Goal: Task Accomplishment & Management: Manage account settings

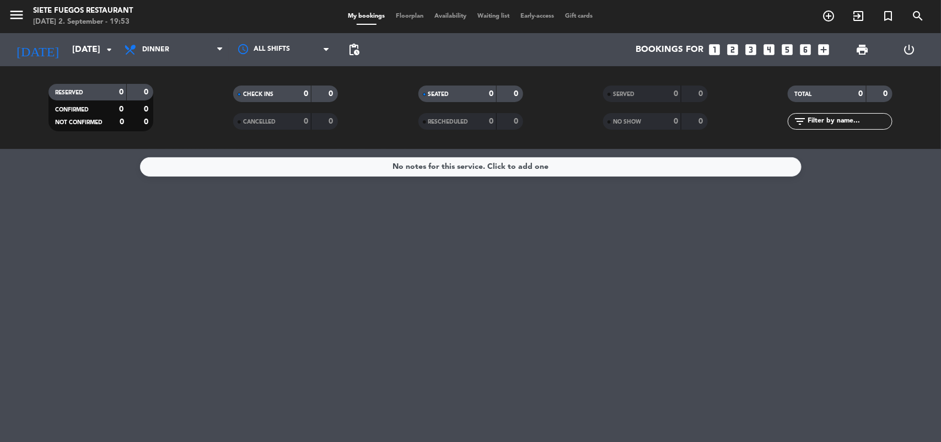
click at [718, 45] on icon "looks_one" at bounding box center [715, 49] width 14 height 14
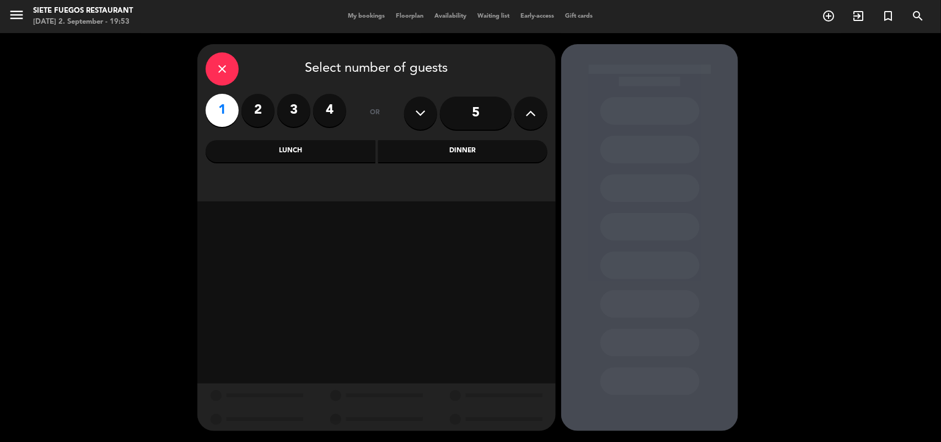
click at [427, 152] on div "Dinner" at bounding box center [463, 151] width 170 height 22
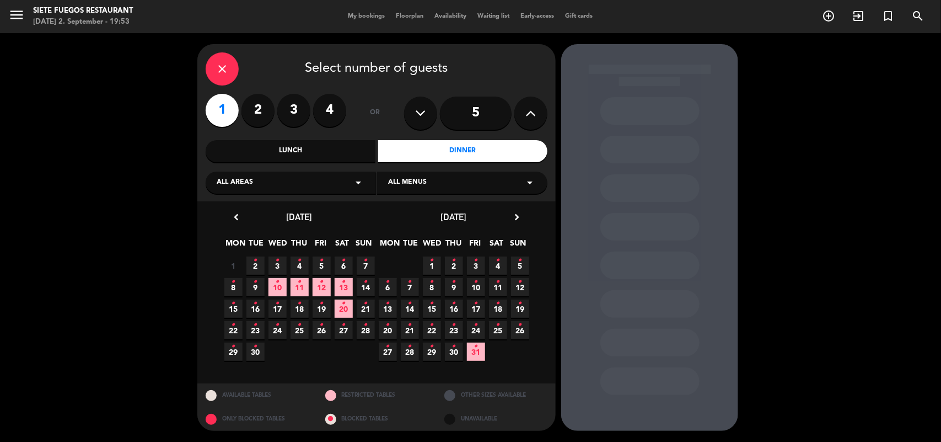
click at [252, 343] on span "30 •" at bounding box center [255, 351] width 18 height 18
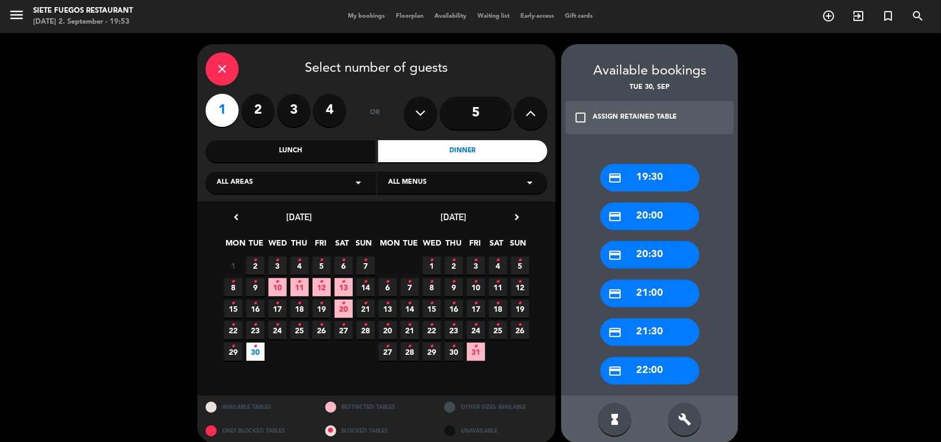
click at [637, 179] on div "credit_card 19:30" at bounding box center [649, 178] width 99 height 28
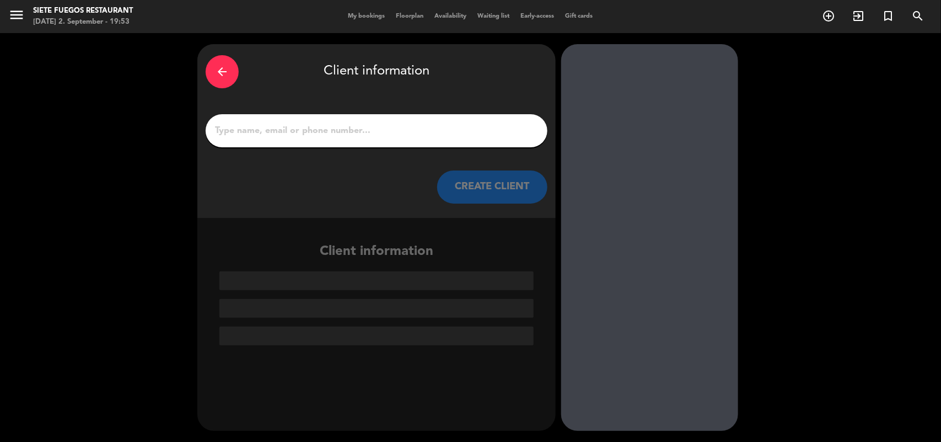
click at [333, 127] on input "1" at bounding box center [376, 130] width 325 height 15
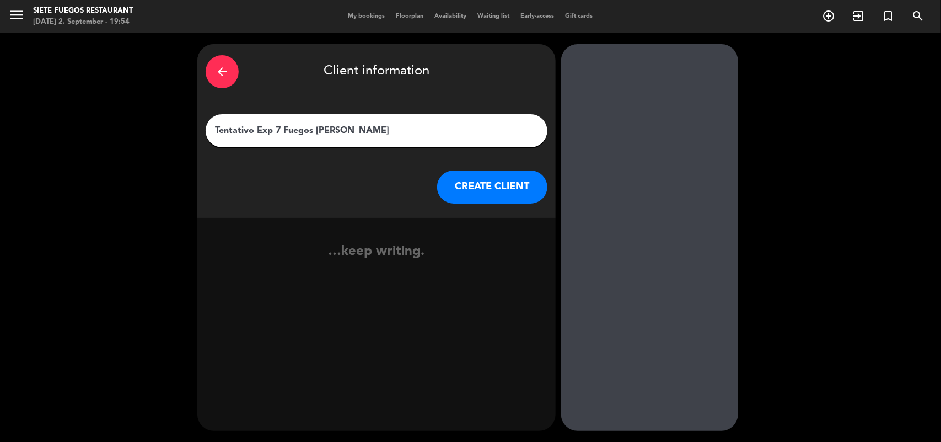
type input "Tentativo Exp 7 Fuegos [PERSON_NAME]"
click at [475, 177] on button "CREATE CLIENT" at bounding box center [492, 186] width 110 height 33
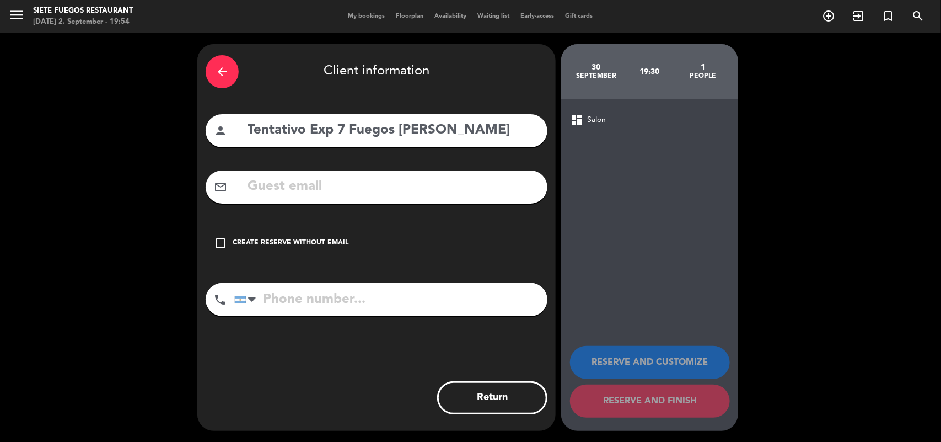
click at [236, 238] on div "Create reserve without email" at bounding box center [291, 243] width 116 height 11
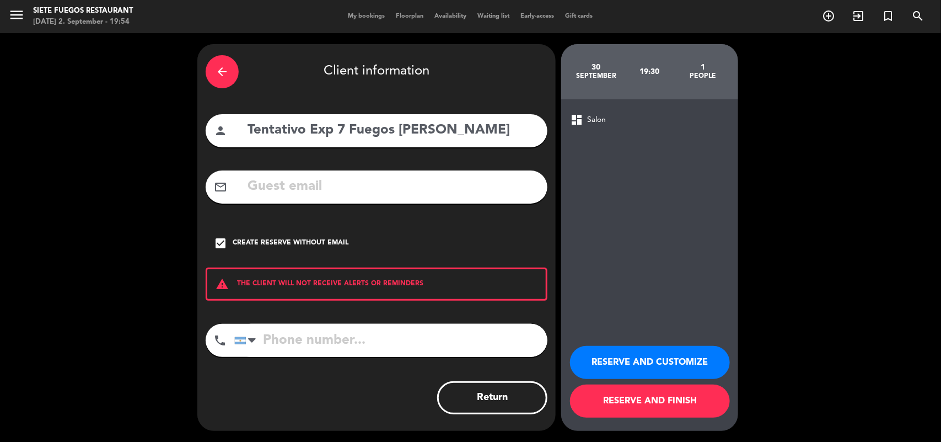
click at [671, 411] on button "RESERVE AND FINISH" at bounding box center [650, 400] width 160 height 33
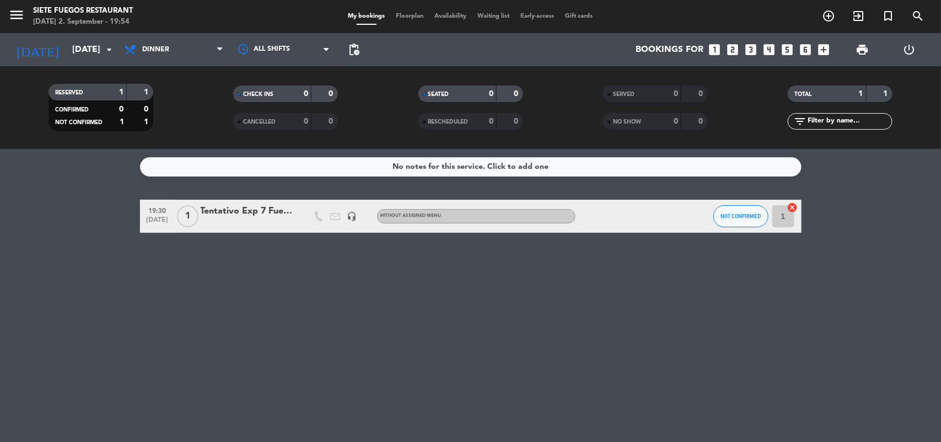
click at [241, 216] on div "Tentativo Exp 7 Fuegos [PERSON_NAME]" at bounding box center [248, 211] width 94 height 14
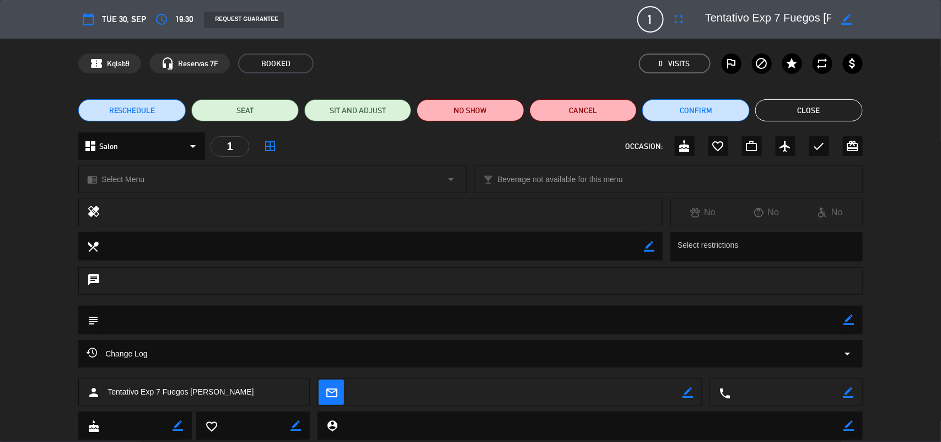
click at [853, 318] on icon "border_color" at bounding box center [849, 319] width 10 height 10
click at [764, 318] on textarea at bounding box center [471, 319] width 745 height 28
type textarea "x26 pax patio de fuegos chequear mail"
click at [847, 324] on icon at bounding box center [849, 319] width 10 height 10
click at [811, 112] on button "Close" at bounding box center [808, 110] width 107 height 22
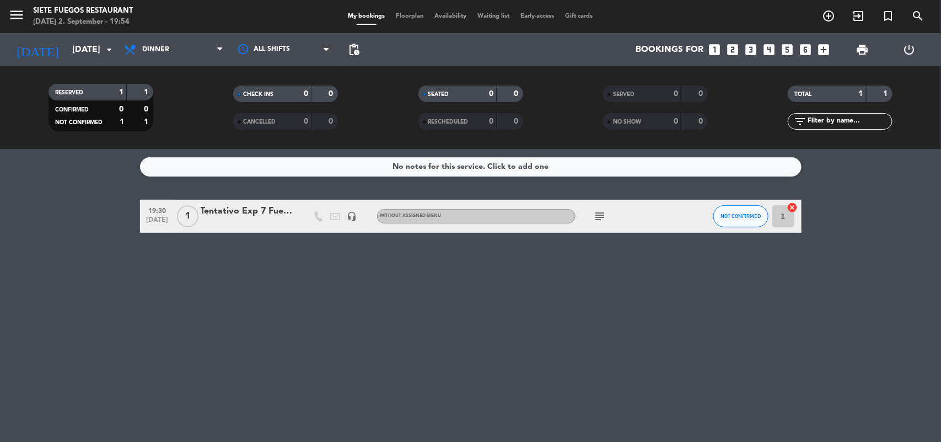
click at [249, 205] on div "Tentativo Exp 7 Fuegos [PERSON_NAME]" at bounding box center [248, 211] width 94 height 14
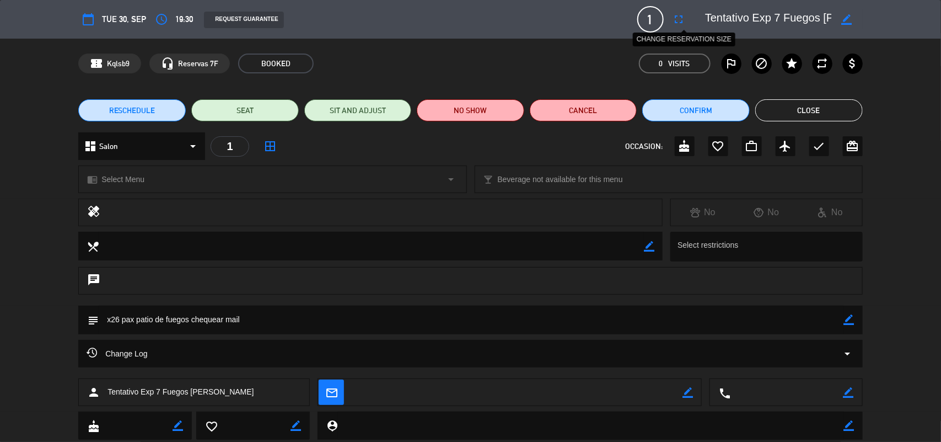
click at [688, 17] on button "fullscreen" at bounding box center [679, 19] width 20 height 20
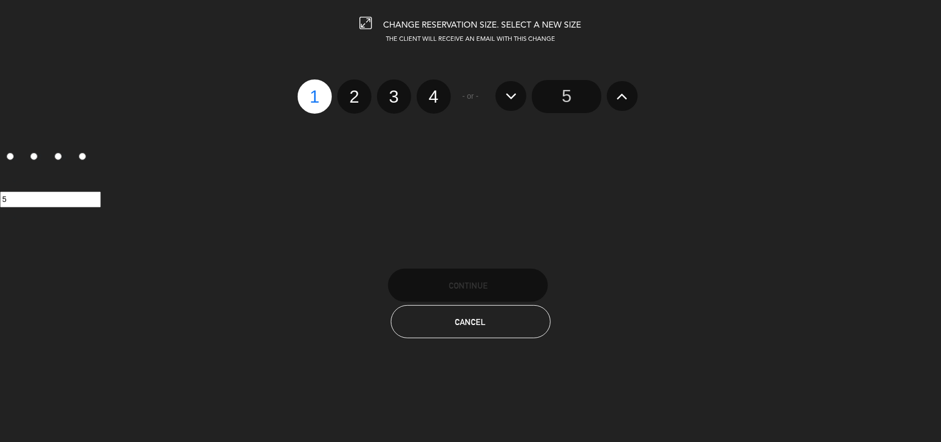
click at [621, 106] on button at bounding box center [622, 96] width 31 height 30
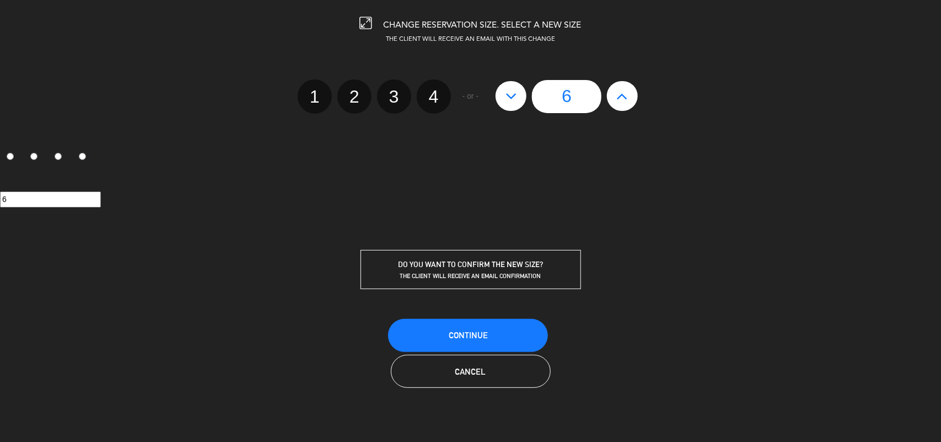
click at [621, 106] on button at bounding box center [622, 96] width 31 height 30
type input "7"
click at [621, 106] on button at bounding box center [622, 96] width 31 height 30
type input "8"
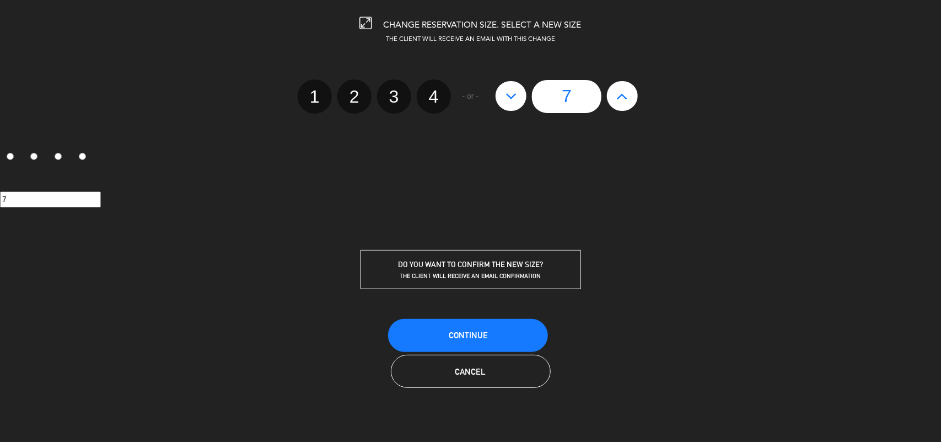
type input "8"
click at [621, 106] on button at bounding box center [622, 96] width 31 height 30
type input "9"
click at [621, 106] on button at bounding box center [622, 96] width 31 height 30
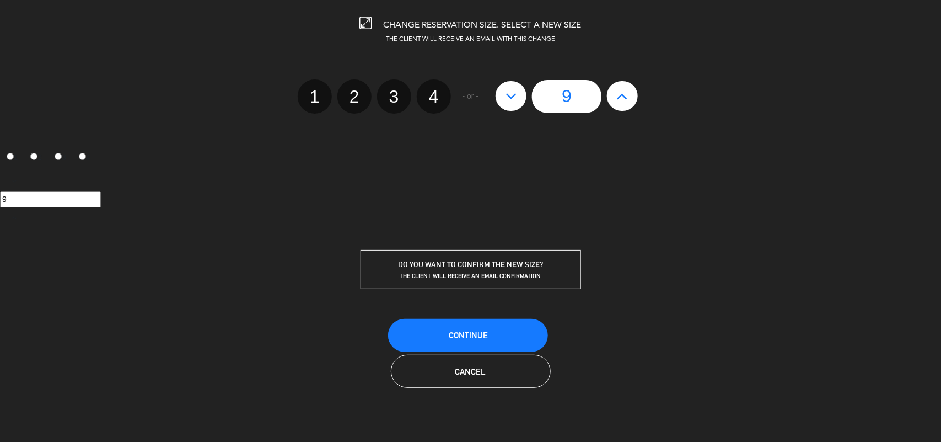
type input "10"
click at [621, 106] on button at bounding box center [622, 96] width 31 height 30
type input "11"
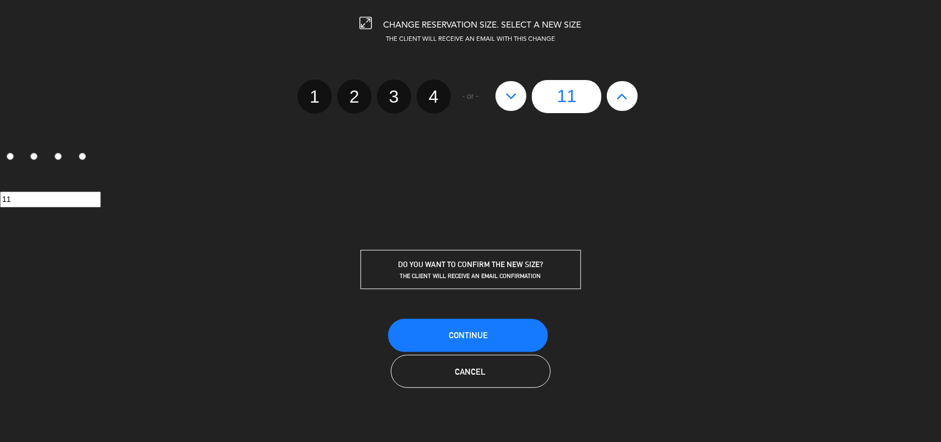
click at [621, 106] on button at bounding box center [622, 96] width 31 height 30
type input "12"
click at [621, 106] on button at bounding box center [622, 96] width 31 height 30
type input "13"
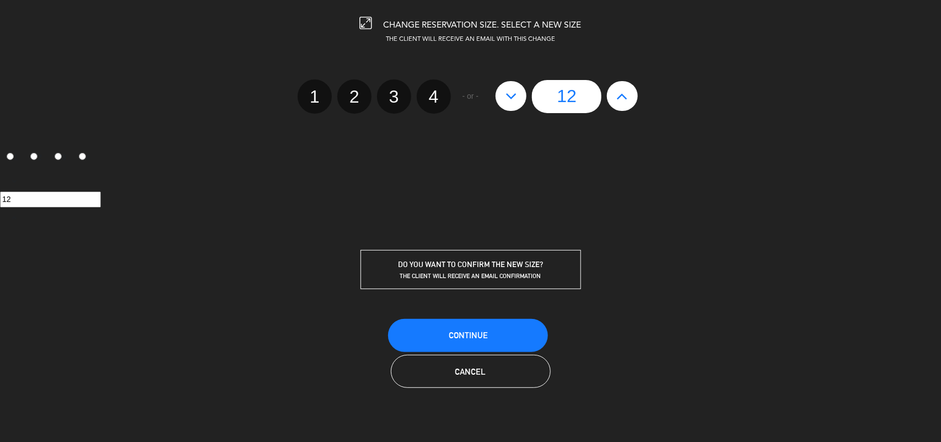
type input "13"
click at [621, 106] on button at bounding box center [622, 96] width 31 height 30
type input "14"
click at [621, 106] on button at bounding box center [622, 96] width 31 height 30
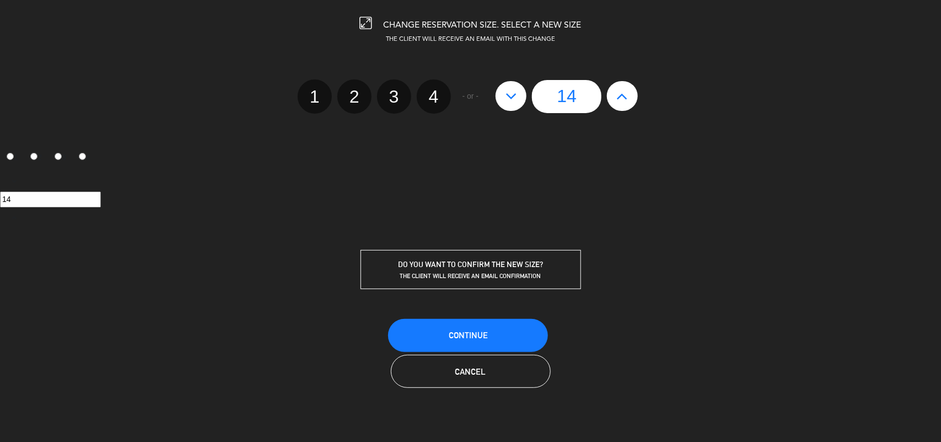
type input "15"
click at [621, 106] on button at bounding box center [622, 96] width 31 height 30
type input "16"
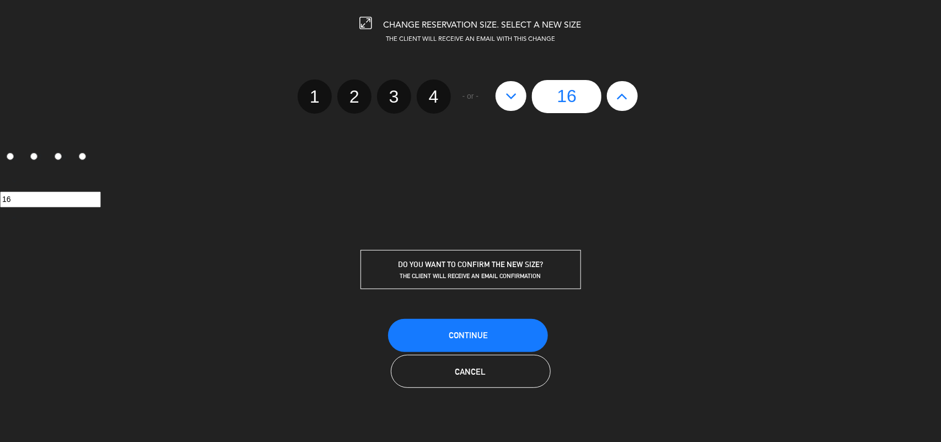
click at [621, 106] on button at bounding box center [622, 96] width 31 height 30
type input "17"
click at [621, 106] on button at bounding box center [622, 96] width 31 height 30
type input "18"
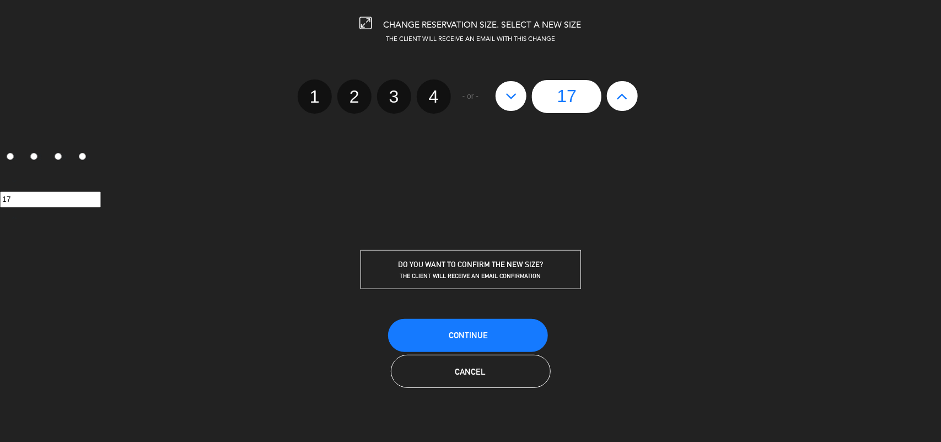
type input "18"
click at [621, 106] on button at bounding box center [622, 96] width 31 height 30
type input "19"
click at [621, 106] on button at bounding box center [622, 96] width 31 height 30
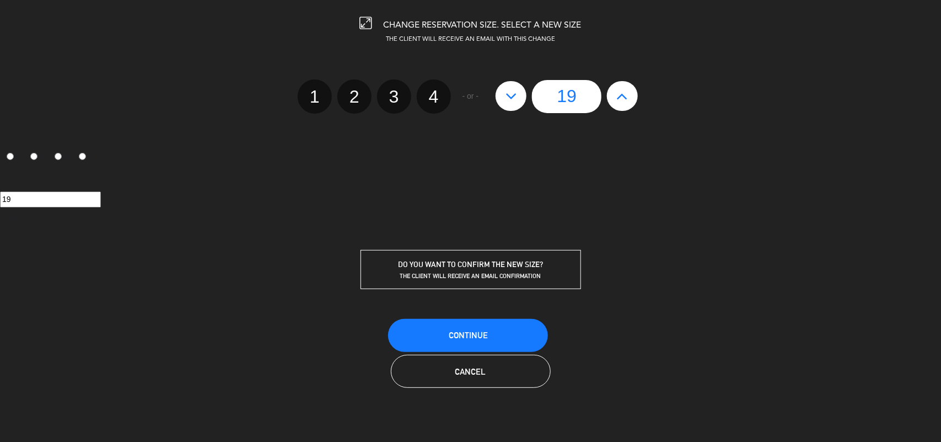
type input "20"
click at [621, 106] on button at bounding box center [622, 96] width 31 height 30
type input "21"
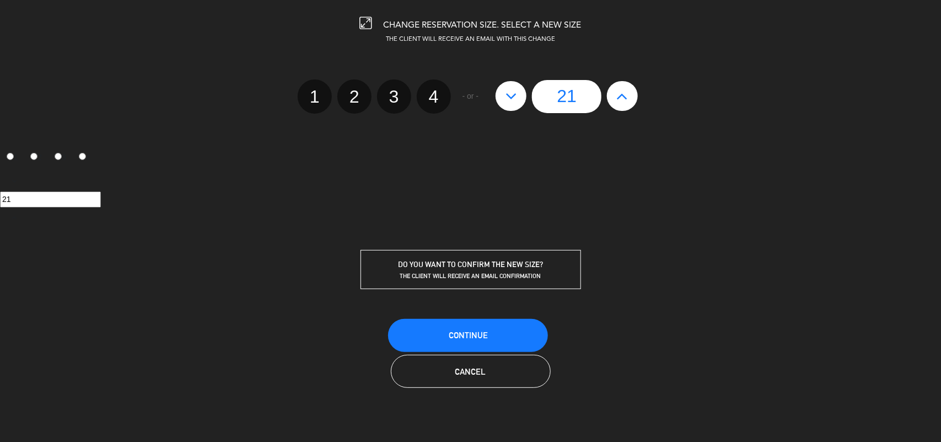
click at [621, 106] on button at bounding box center [622, 96] width 31 height 30
type input "22"
click at [621, 106] on button at bounding box center [622, 96] width 31 height 30
type input "23"
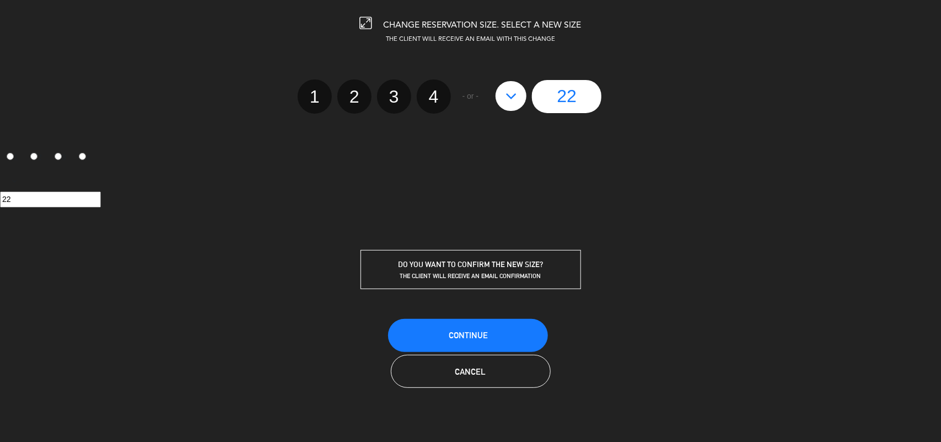
type input "23"
click at [621, 106] on div "23" at bounding box center [566, 96] width 153 height 33
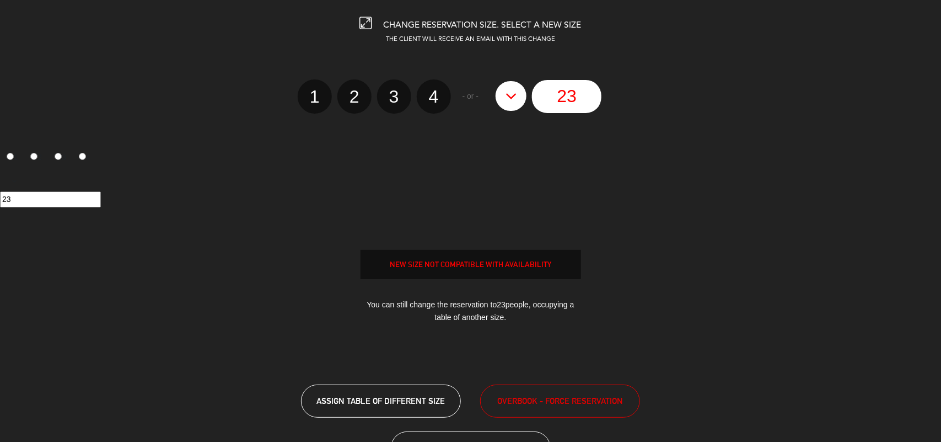
scroll to position [46, 0]
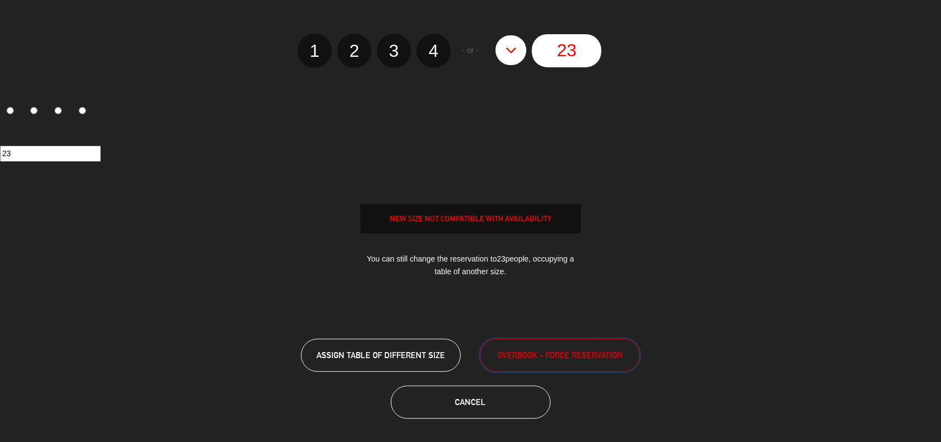
click at [575, 365] on button "OVERBOOK - FORCE RESERVATION" at bounding box center [560, 354] width 160 height 33
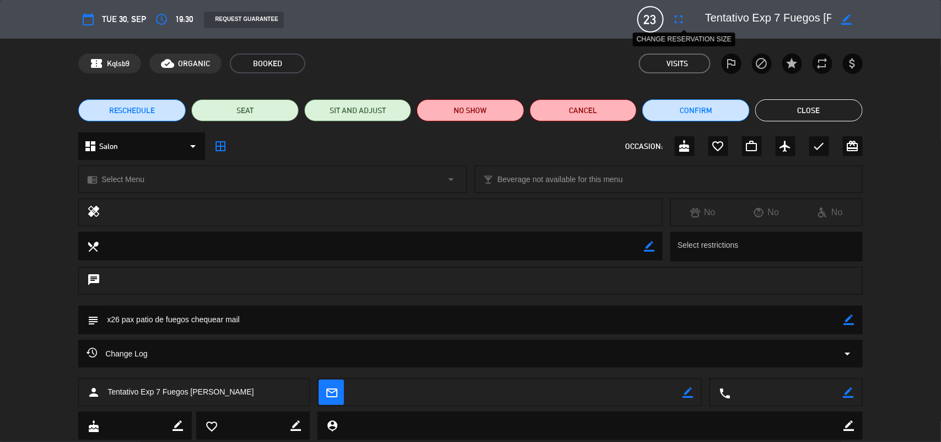
click at [679, 15] on icon "fullscreen" at bounding box center [678, 19] width 13 height 13
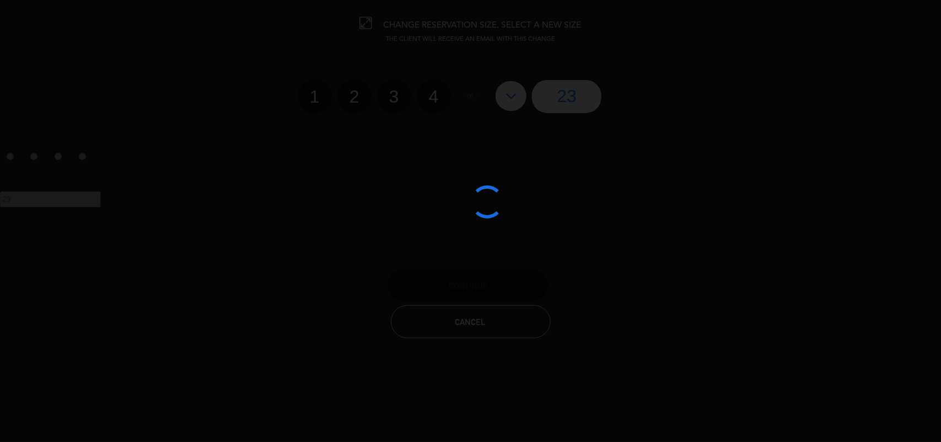
click at [618, 94] on div at bounding box center [470, 221] width 941 height 442
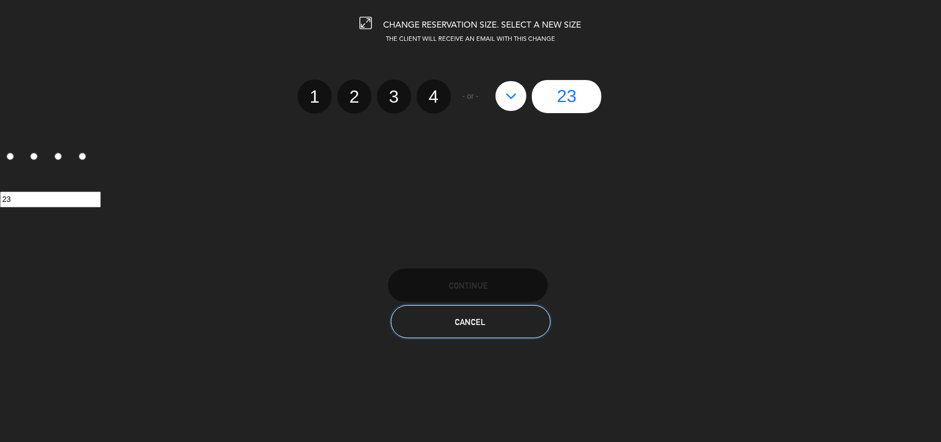
click at [460, 318] on span "Cancel" at bounding box center [470, 321] width 31 height 9
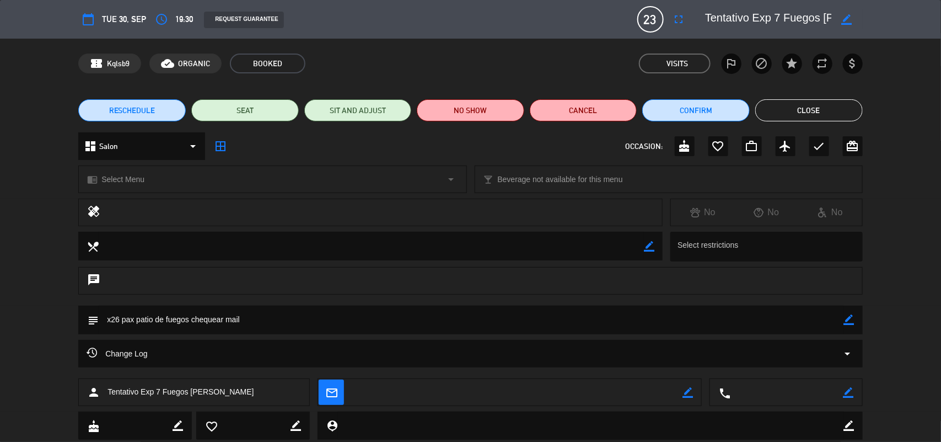
click at [817, 106] on button "Close" at bounding box center [808, 110] width 107 height 22
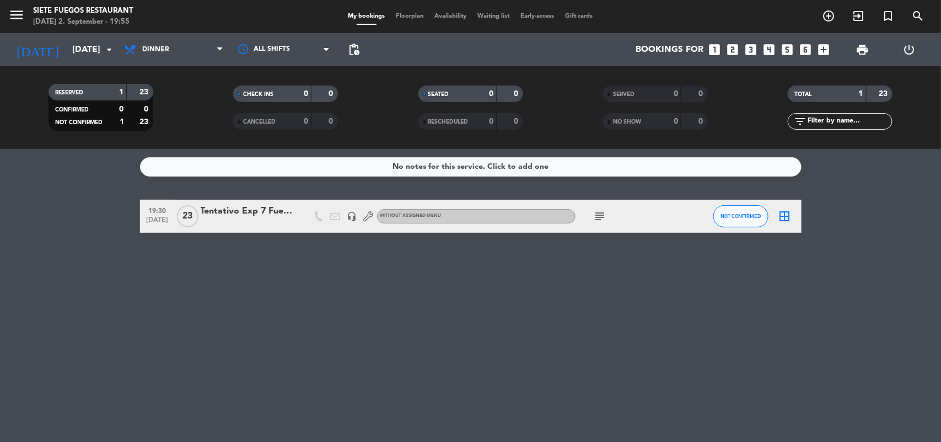
click at [409, 18] on span "Floorplan" at bounding box center [410, 16] width 39 height 6
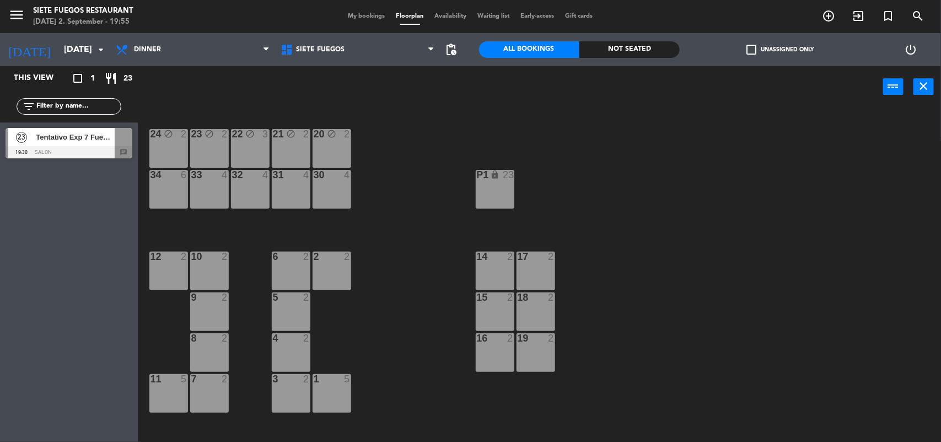
click at [185, 184] on div "34 6" at bounding box center [168, 189] width 39 height 39
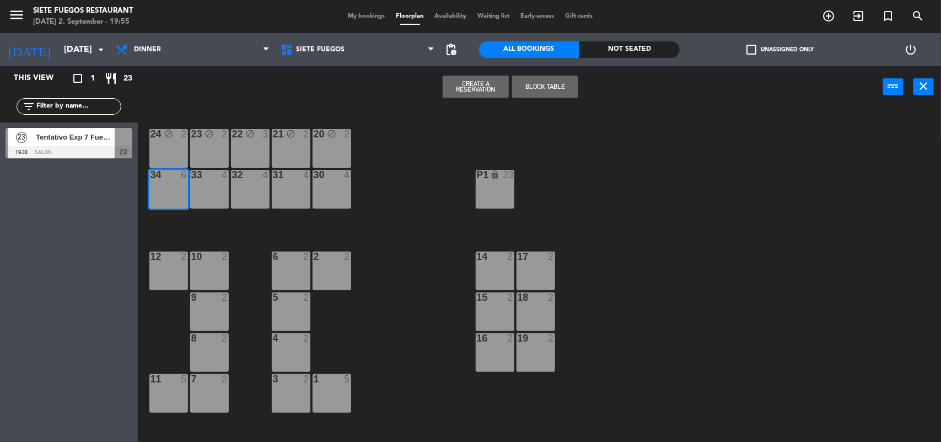
click at [209, 184] on div "33 4" at bounding box center [209, 189] width 39 height 39
click at [572, 83] on button "Block Table" at bounding box center [545, 87] width 66 height 22
click at [215, 193] on div "33 4" at bounding box center [209, 189] width 39 height 39
click at [247, 189] on div "32 4" at bounding box center [250, 189] width 39 height 39
click at [309, 187] on div "31 4" at bounding box center [291, 189] width 39 height 39
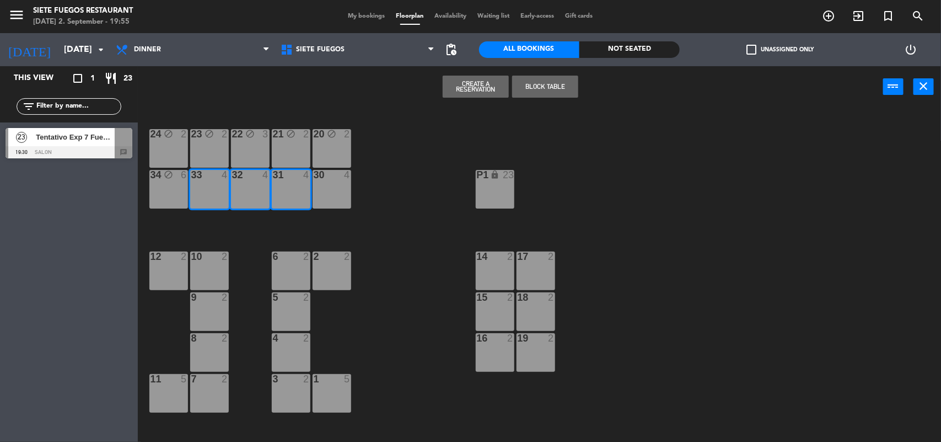
click at [335, 177] on div at bounding box center [331, 175] width 18 height 10
click at [564, 84] on button "Block Table" at bounding box center [545, 87] width 66 height 22
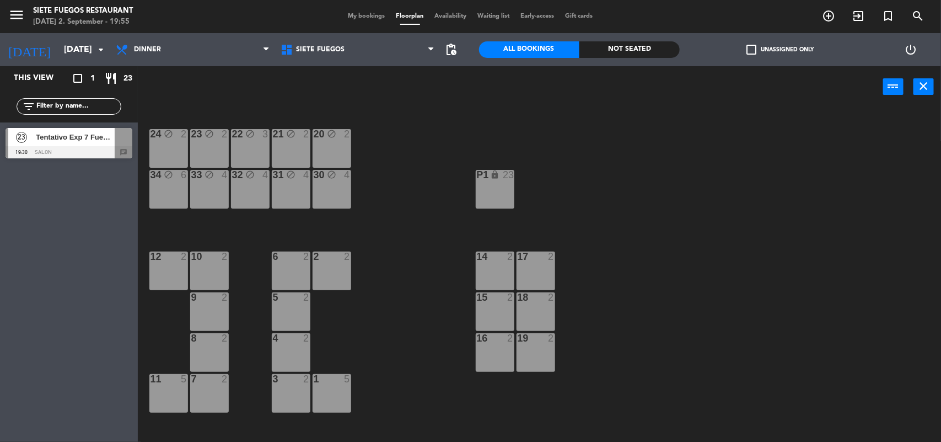
click at [354, 7] on div "menu Siete Fuegos Restaurant [DATE] 2. September - 19:55 My bookings Floorplan …" at bounding box center [470, 16] width 941 height 33
click at [357, 13] on span "My bookings" at bounding box center [367, 16] width 48 height 6
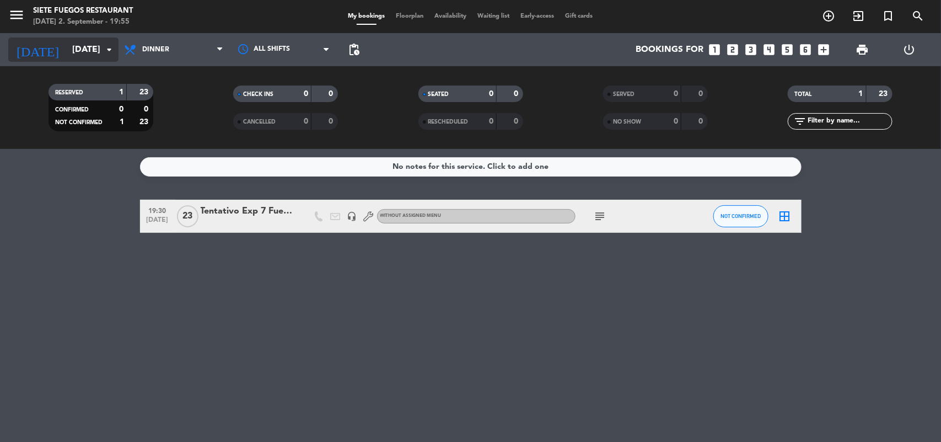
click at [117, 47] on input "[DATE]" at bounding box center [125, 49] width 116 height 21
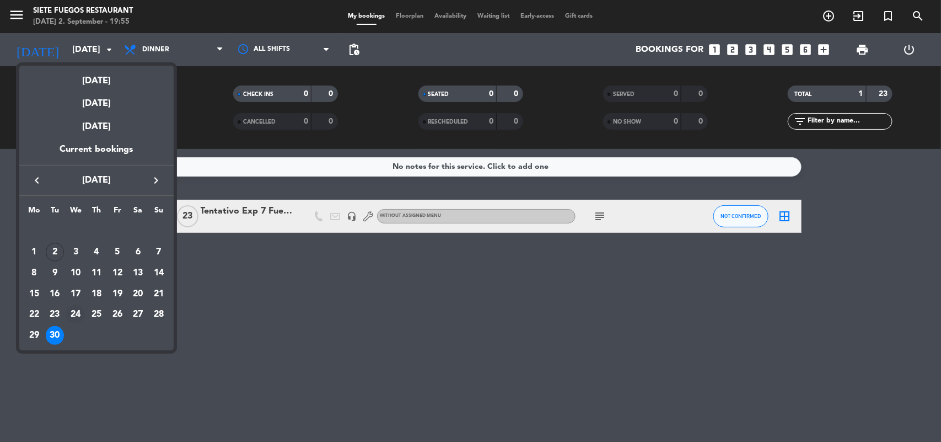
click at [83, 313] on div "24" at bounding box center [75, 314] width 19 height 19
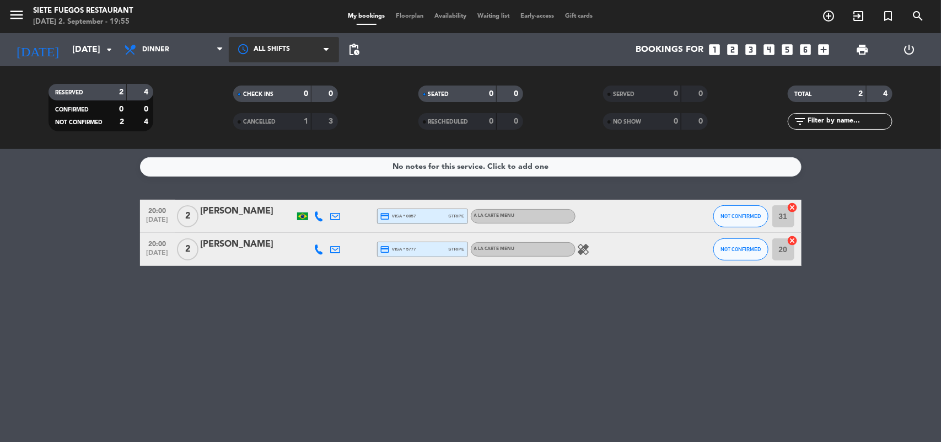
click at [230, 50] on div at bounding box center [284, 49] width 110 height 25
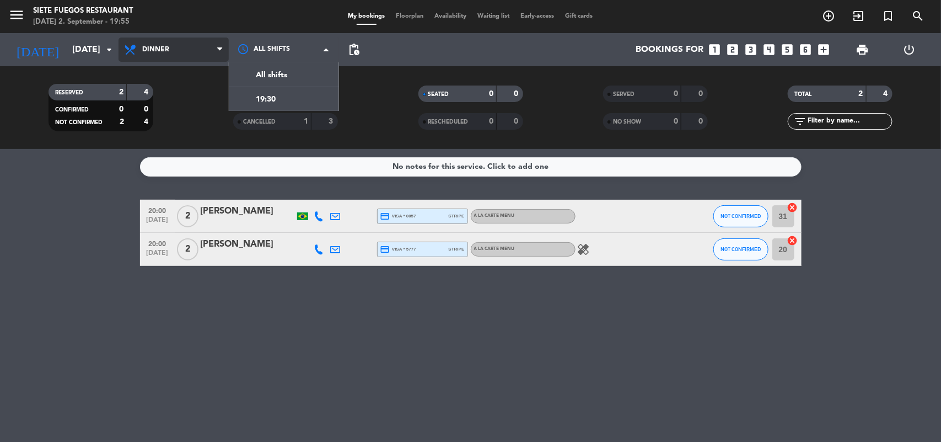
click at [211, 47] on span "Dinner" at bounding box center [174, 49] width 110 height 24
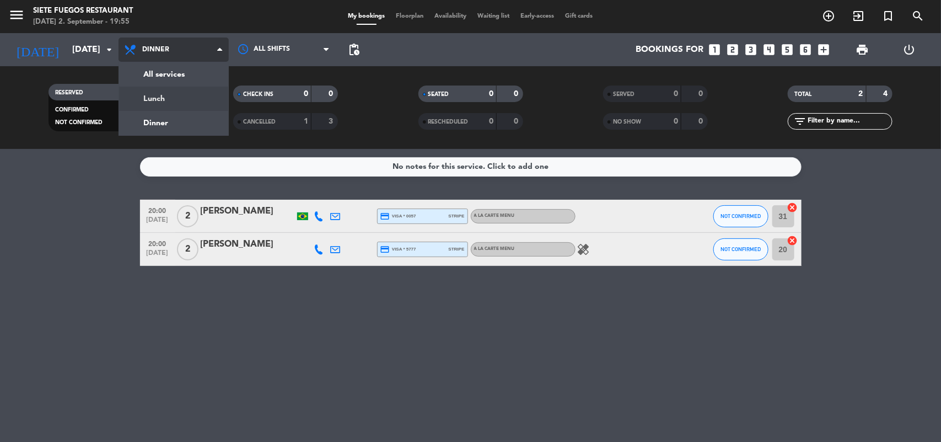
click at [204, 103] on div "menu Siete Fuegos Restaurant [DATE] 2. September - 19:55 My bookings Floorplan …" at bounding box center [470, 74] width 941 height 149
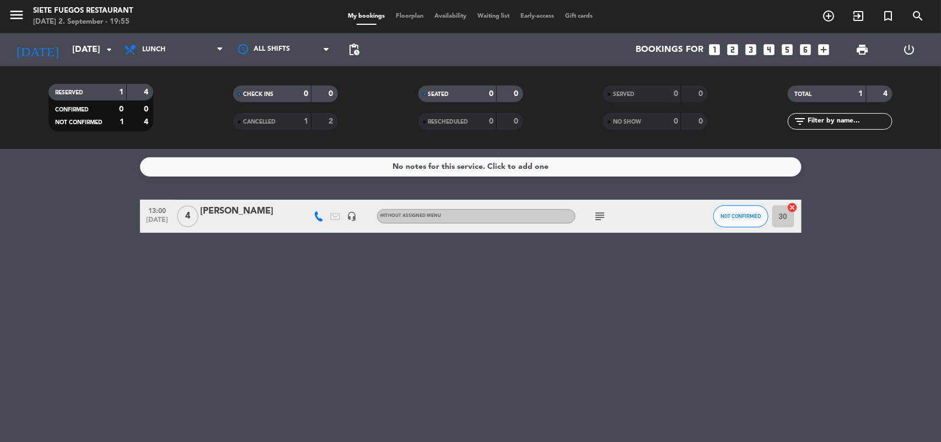
click at [601, 216] on icon "subject" at bounding box center [600, 215] width 13 height 13
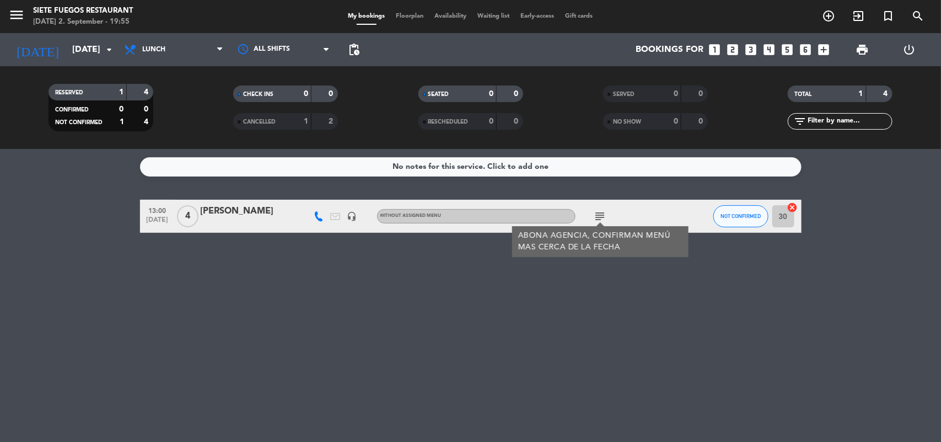
click at [439, 307] on div "No notes for this service. Click to add one 13:00 [DATE] 4 [PERSON_NAME] headse…" at bounding box center [470, 295] width 941 height 293
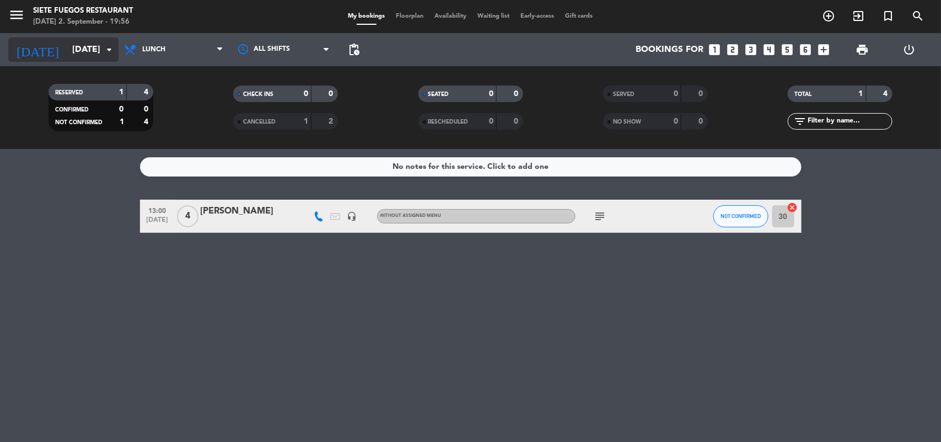
click at [105, 56] on input "[DATE]" at bounding box center [125, 49] width 116 height 21
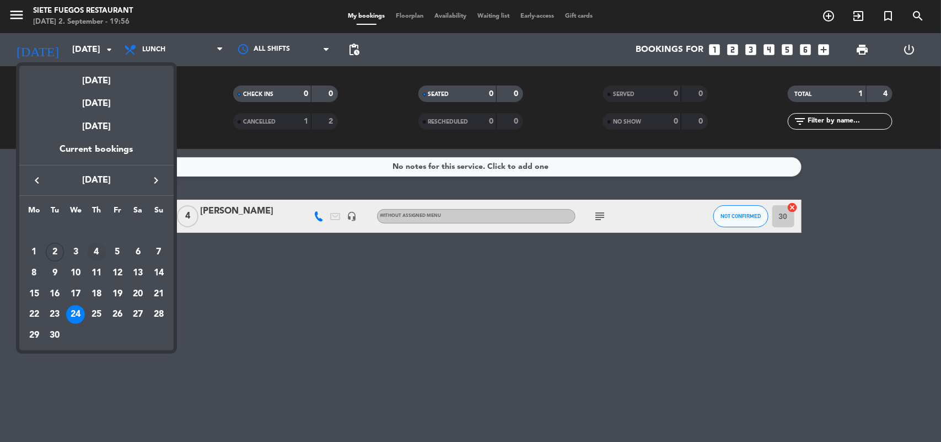
click at [98, 250] on div "4" at bounding box center [96, 252] width 19 height 19
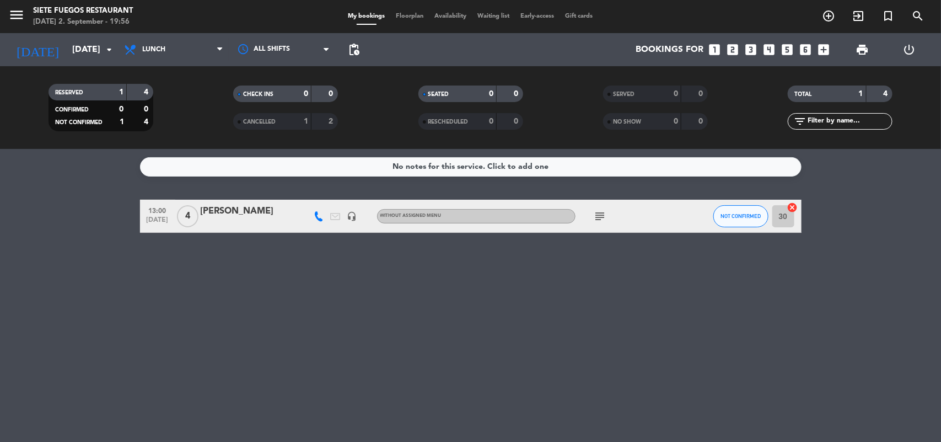
type input "[DATE]"
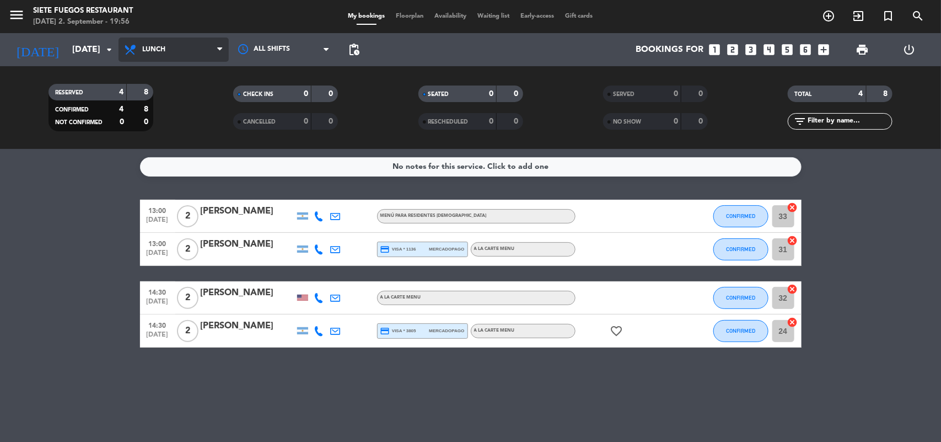
click at [196, 48] on span "Lunch" at bounding box center [174, 49] width 110 height 24
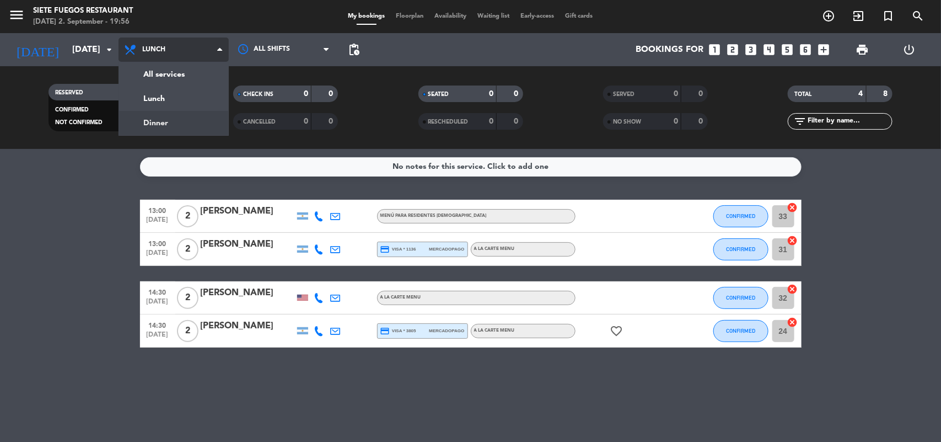
click at [190, 119] on div "menu Siete Fuegos Restaurant [DATE] 2. September - 19:56 My bookings Floorplan …" at bounding box center [470, 74] width 941 height 149
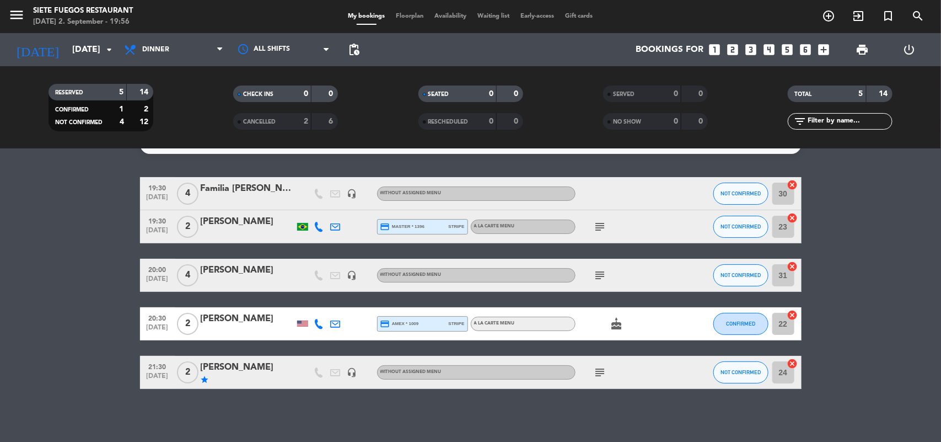
scroll to position [25, 0]
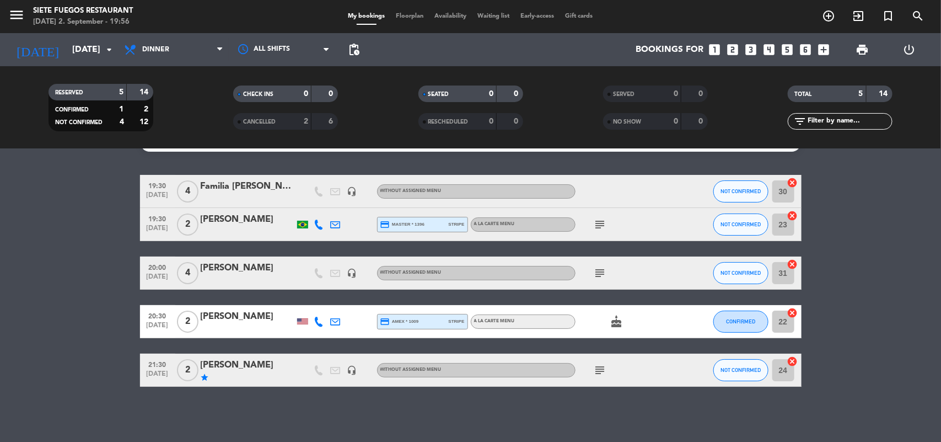
click at [409, 14] on span "Floorplan" at bounding box center [410, 16] width 39 height 6
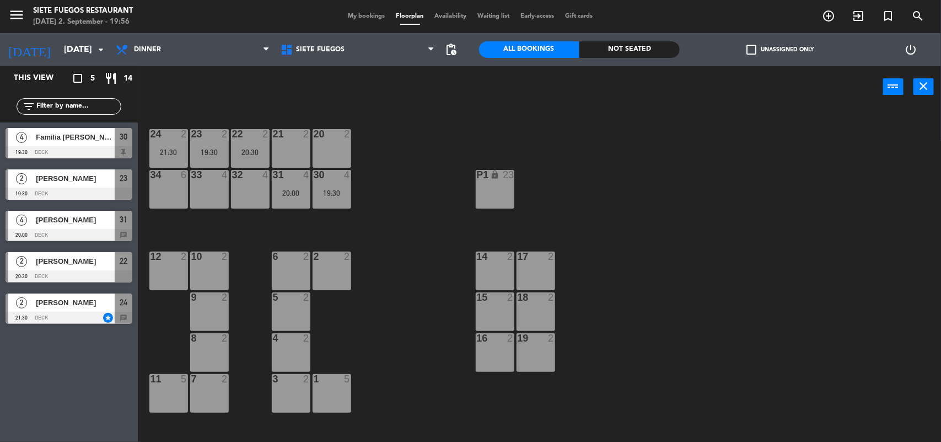
click at [166, 191] on div "34 6" at bounding box center [168, 189] width 39 height 39
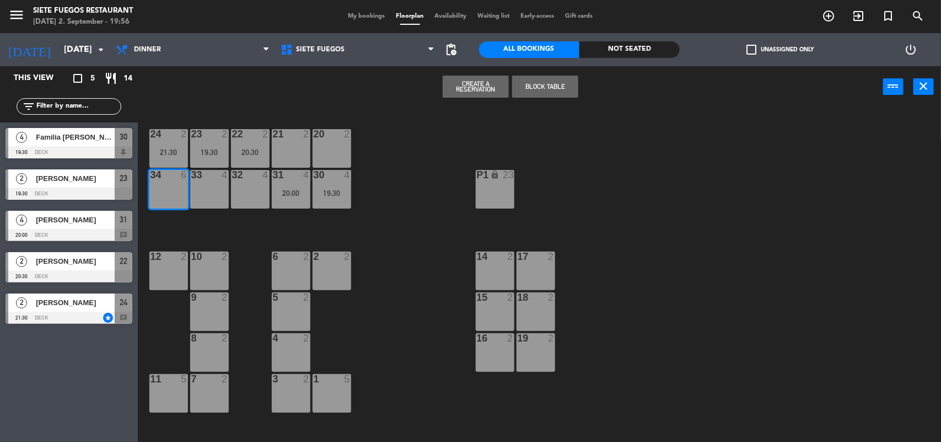
click at [200, 186] on div "33 4" at bounding box center [209, 189] width 39 height 39
click at [545, 90] on button "Block Table" at bounding box center [545, 87] width 66 height 22
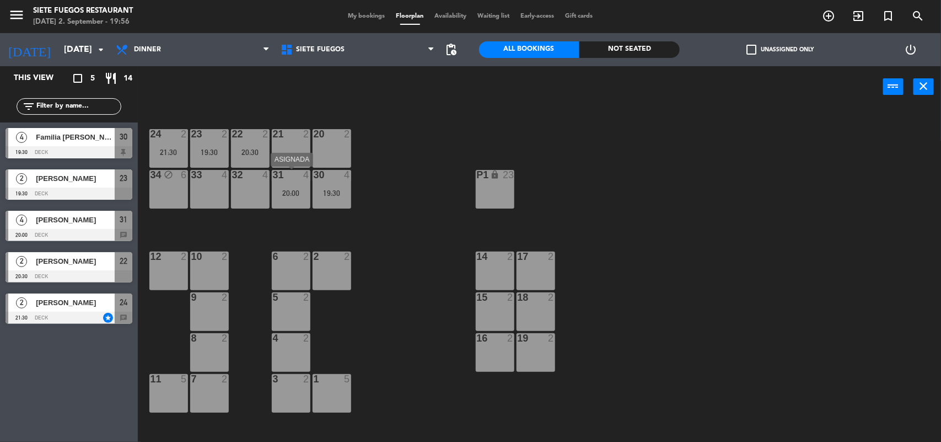
click at [293, 142] on div "21 2" at bounding box center [291, 148] width 39 height 39
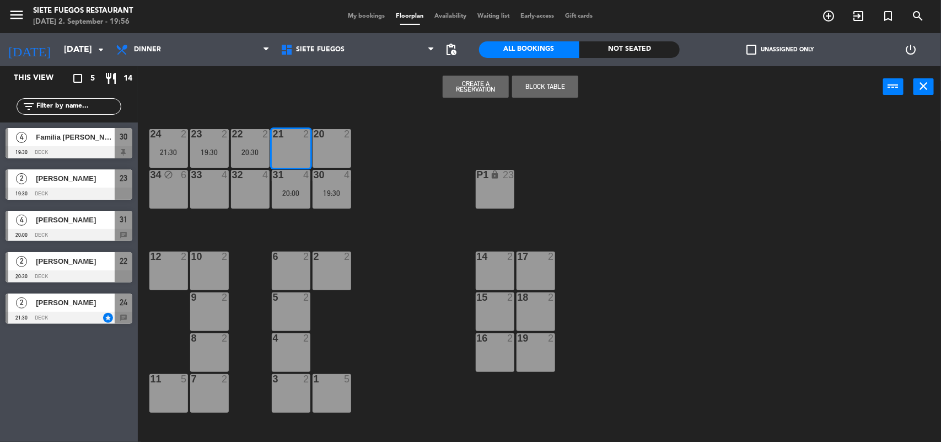
click at [320, 142] on div "20 2" at bounding box center [332, 148] width 39 height 39
click at [518, 80] on button "Block Table" at bounding box center [545, 87] width 66 height 22
click at [216, 189] on div "33 4" at bounding box center [209, 189] width 39 height 39
click at [244, 186] on div "32 4" at bounding box center [250, 189] width 39 height 39
click at [542, 86] on button "Block Table" at bounding box center [545, 87] width 66 height 22
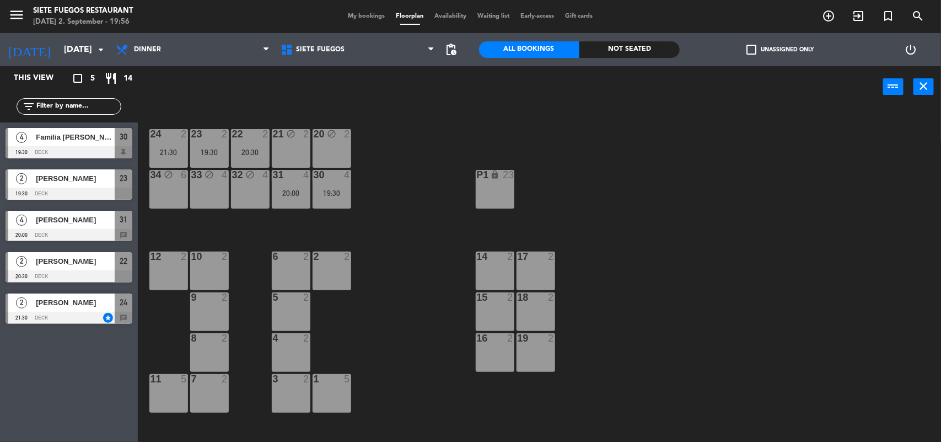
click at [204, 261] on div "10 2" at bounding box center [209, 256] width 39 height 11
click at [211, 304] on div "9 2" at bounding box center [209, 311] width 39 height 39
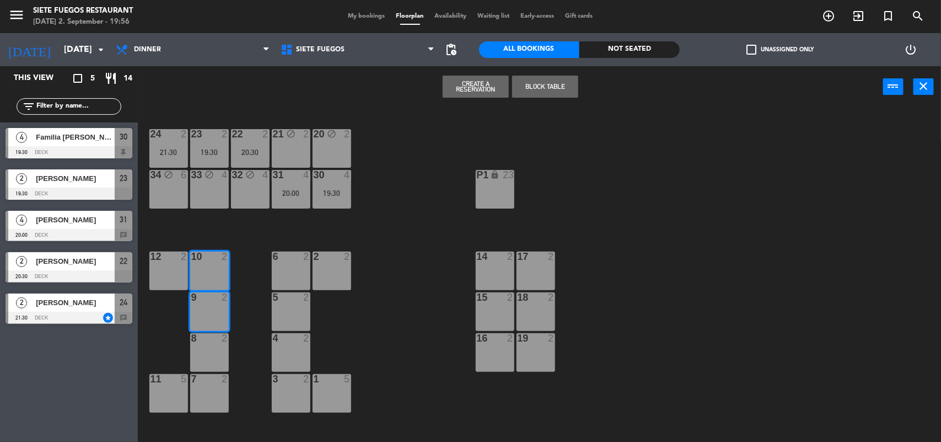
click at [215, 343] on div "8 2" at bounding box center [209, 338] width 39 height 11
click at [210, 391] on div "7 2" at bounding box center [209, 393] width 39 height 39
click at [538, 91] on button "Block Table" at bounding box center [545, 87] width 66 height 22
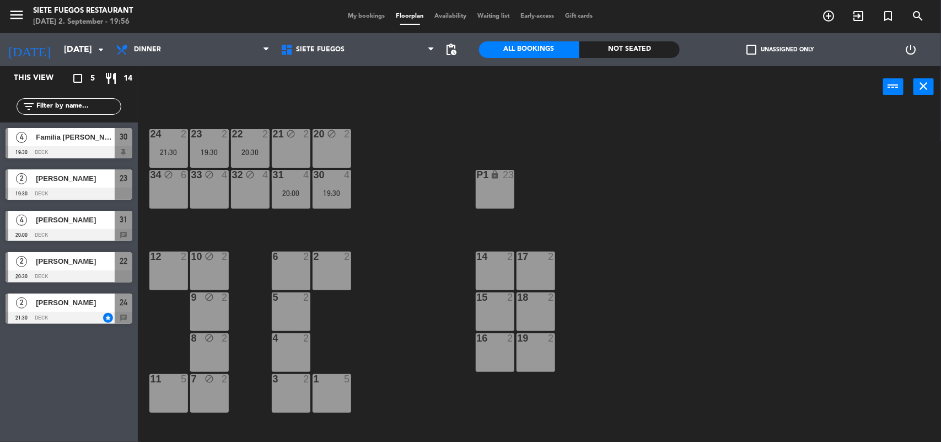
click at [173, 262] on div "12 2" at bounding box center [168, 256] width 39 height 11
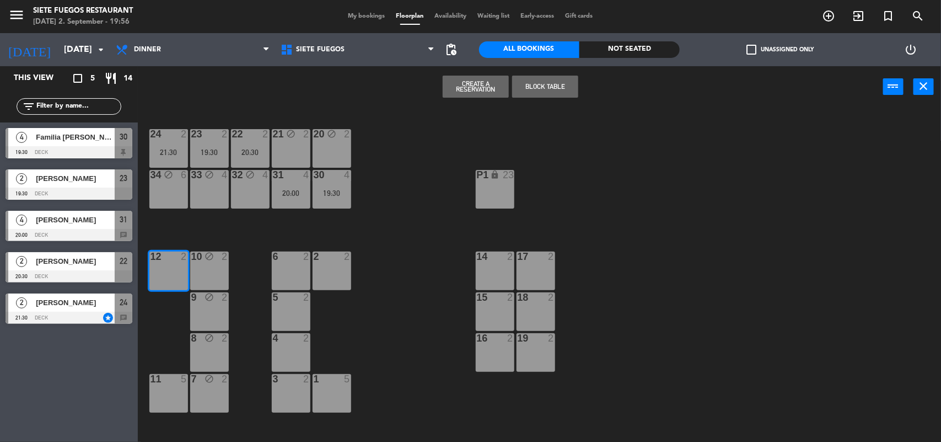
click at [171, 389] on div "11 5" at bounding box center [168, 393] width 39 height 39
click at [530, 84] on button "Block Table" at bounding box center [545, 87] width 66 height 22
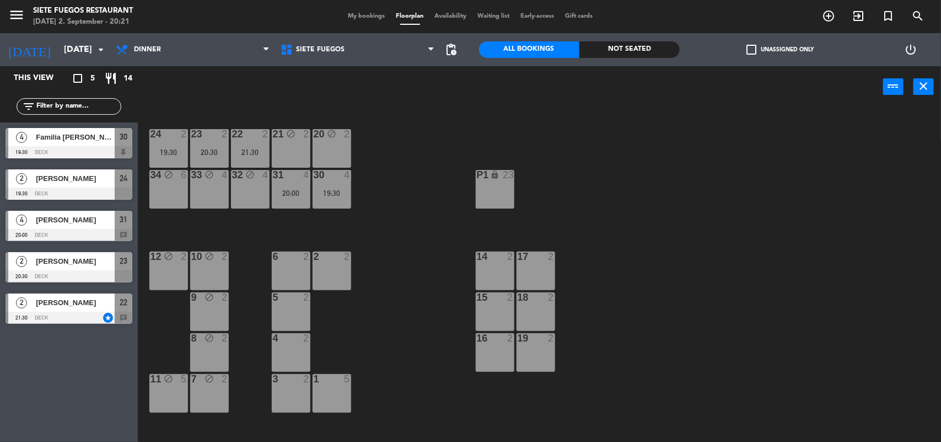
click at [357, 20] on div "My bookings Floorplan Availability Waiting list Early-access Gift cards" at bounding box center [471, 17] width 256 height 10
click at [357, 13] on span "My bookings" at bounding box center [367, 16] width 48 height 6
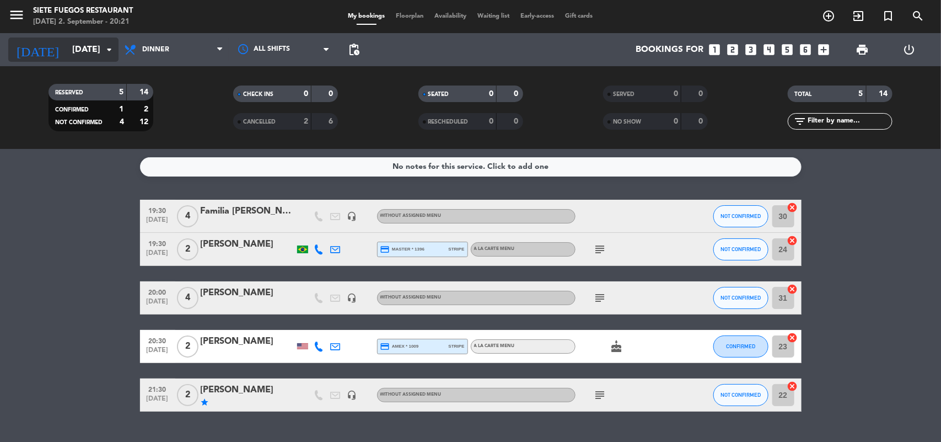
click at [104, 49] on icon "arrow_drop_down" at bounding box center [109, 49] width 13 height 13
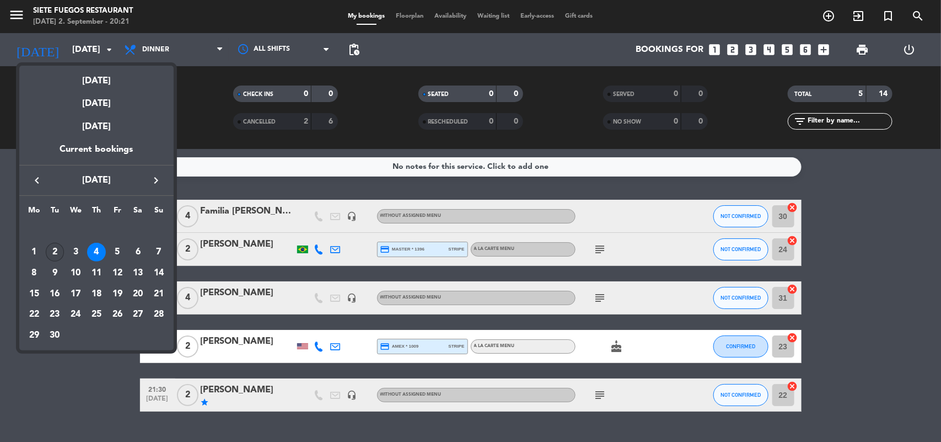
click at [54, 249] on div "2" at bounding box center [55, 252] width 19 height 19
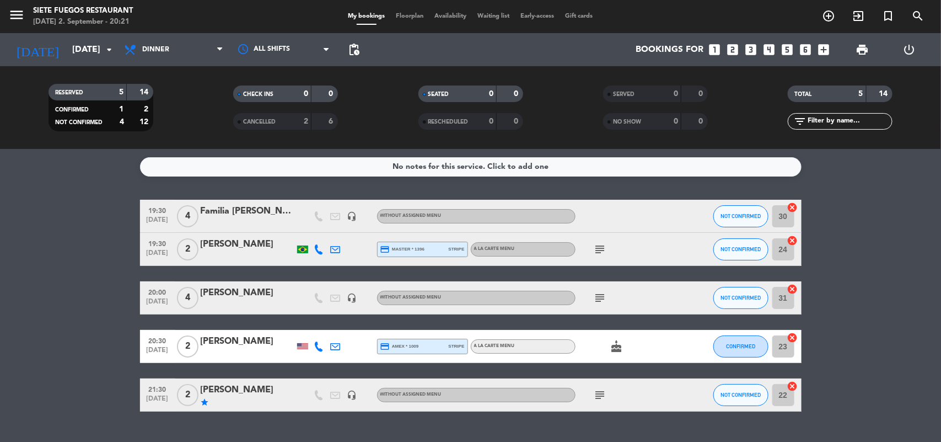
type input "[DATE]"
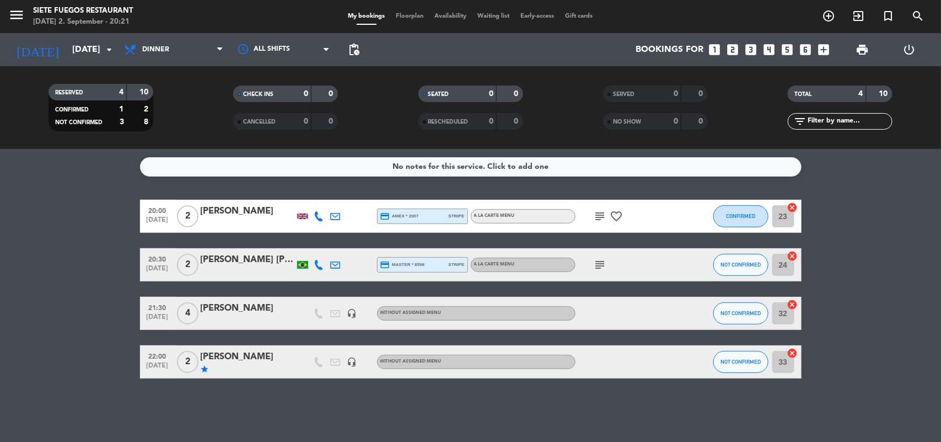
click at [615, 218] on icon "favorite_border" at bounding box center [616, 215] width 13 height 13
click at [600, 216] on icon "subject" at bounding box center [600, 215] width 13 height 13
